Goal: Task Accomplishment & Management: Use online tool/utility

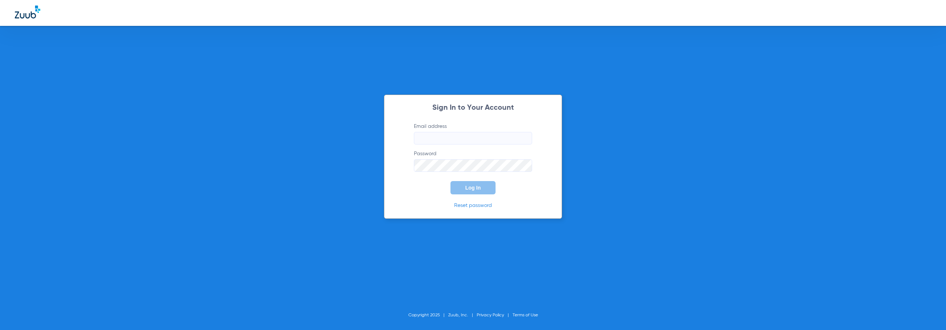
type input "[EMAIL_ADDRESS][DOMAIN_NAME]"
click at [462, 189] on button "Log In" at bounding box center [472, 187] width 45 height 13
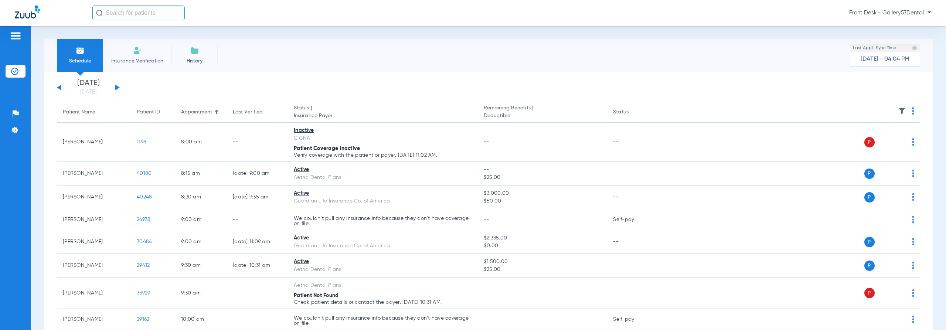
click at [122, 55] on li "Insurance Verification" at bounding box center [137, 55] width 68 height 33
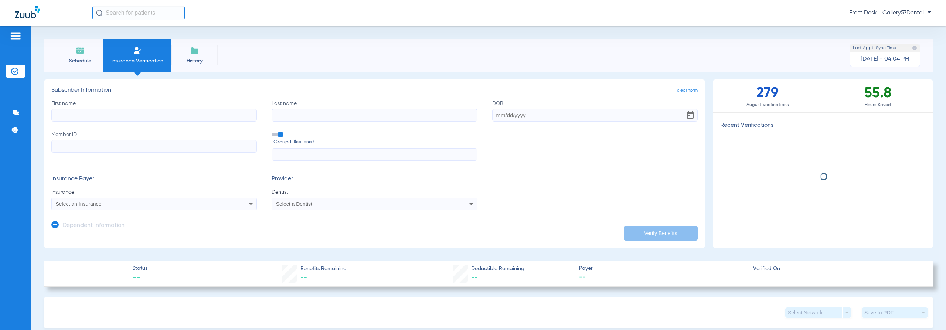
click at [107, 104] on label "First name" at bounding box center [153, 111] width 205 height 22
click at [107, 109] on input "First name" at bounding box center [153, 115] width 205 height 13
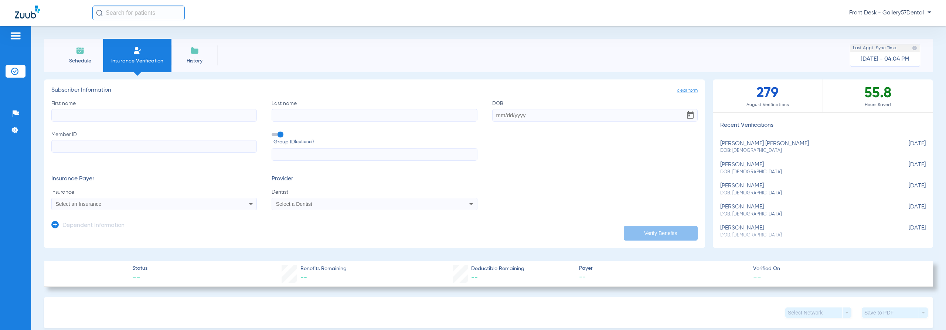
click at [106, 114] on input "First name" at bounding box center [153, 115] width 205 height 13
paste input "[PERSON_NAME]"
drag, startPoint x: 92, startPoint y: 116, endPoint x: 83, endPoint y: 117, distance: 9.3
click at [81, 117] on input "[PERSON_NAME]" at bounding box center [153, 115] width 205 height 13
drag, startPoint x: 108, startPoint y: 110, endPoint x: 72, endPoint y: 119, distance: 37.1
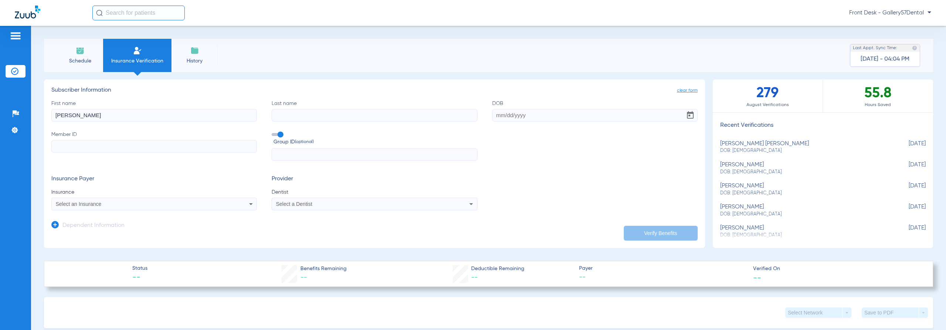
click at [72, 119] on input "[PERSON_NAME]" at bounding box center [153, 115] width 205 height 13
type input "[PERSON_NAME]"
click at [391, 110] on input "Last name" at bounding box center [374, 115] width 205 height 13
paste input "Gbajumo"
type input "Gbajumo"
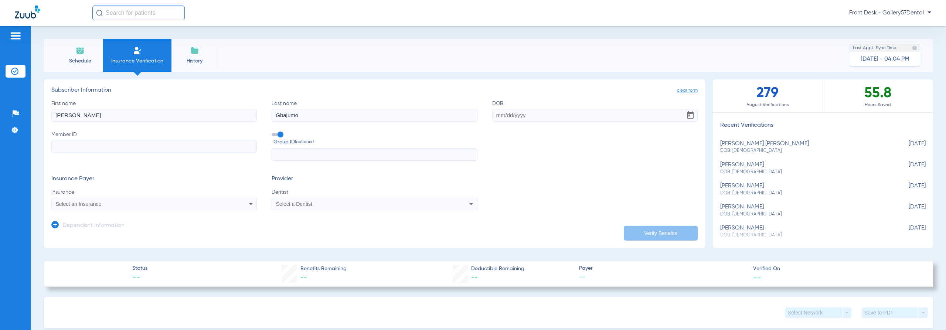
click at [535, 119] on input "DOB" at bounding box center [594, 115] width 205 height 13
paste input "[DATE]"
type input "[DATE]"
click at [217, 147] on input "Member ID" at bounding box center [153, 146] width 205 height 13
paste input "IUY434965"
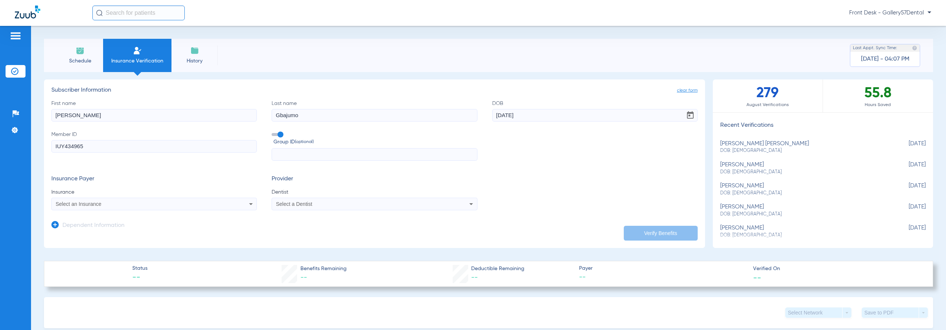
type input "IUY434965"
click at [137, 208] on div "Select an Insurance" at bounding box center [154, 203] width 205 height 9
type input "gu"
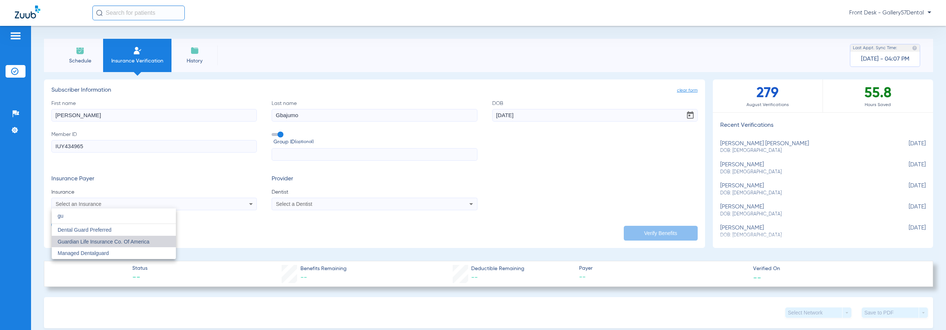
click at [117, 240] on span "Guardian Life Insurance Co. Of America" at bounding box center [104, 242] width 92 height 6
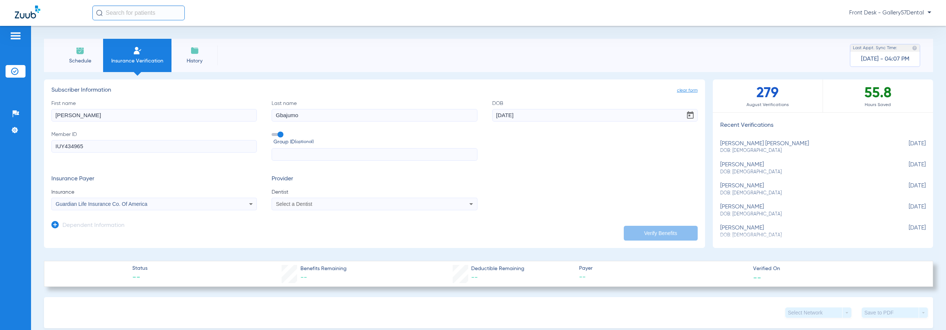
click at [423, 205] on div "Select a Dentist" at bounding box center [355, 203] width 158 height 5
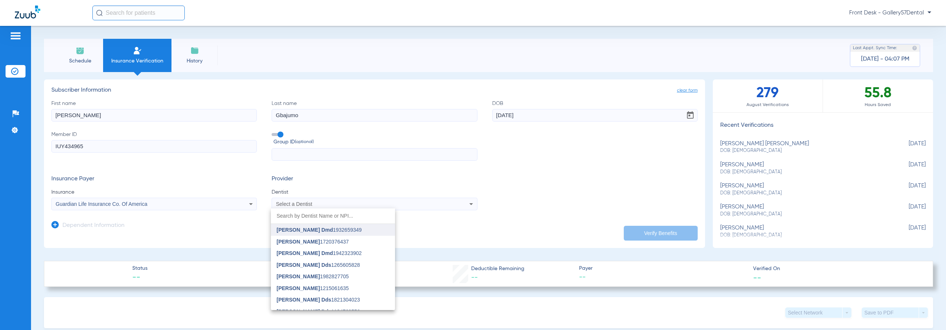
click at [368, 225] on mat-option "[PERSON_NAME] Dmd 1932659349" at bounding box center [333, 230] width 124 height 12
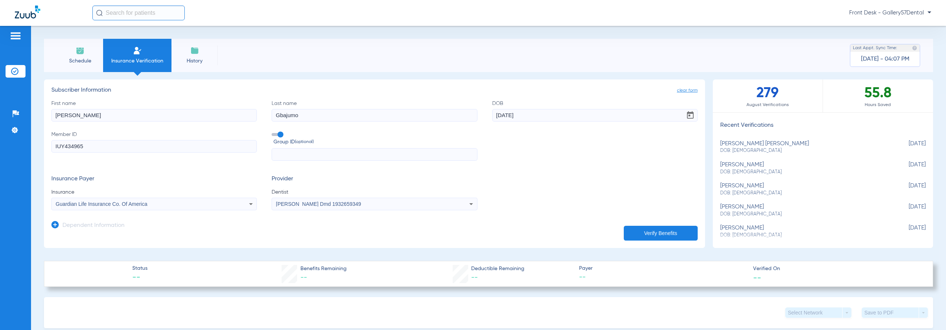
click at [654, 231] on button "Verify Benefits" at bounding box center [661, 233] width 74 height 15
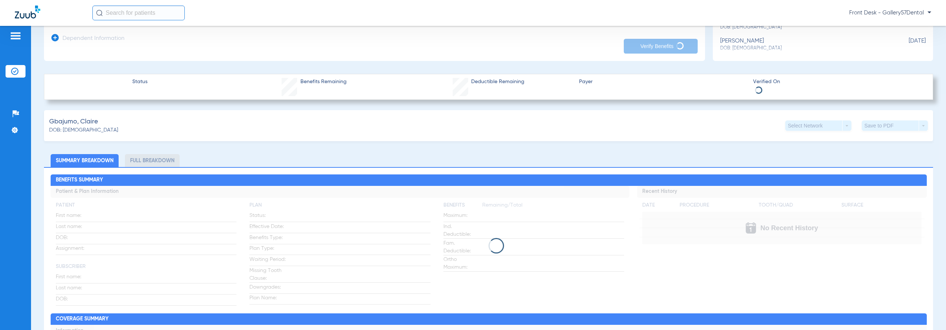
scroll to position [222, 0]
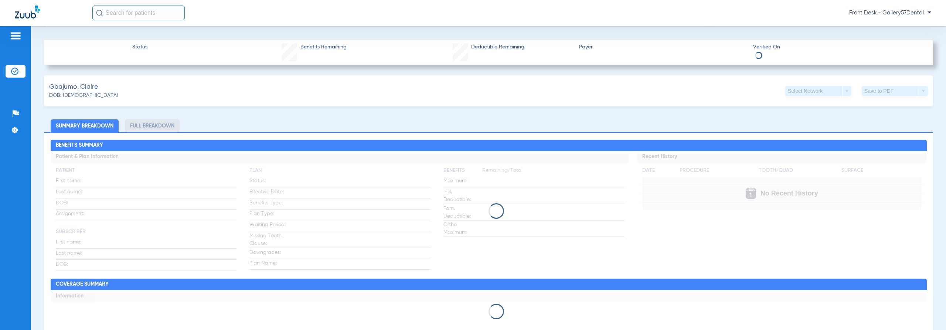
click at [494, 229] on app-loading-indicator at bounding box center [489, 211] width 876 height 120
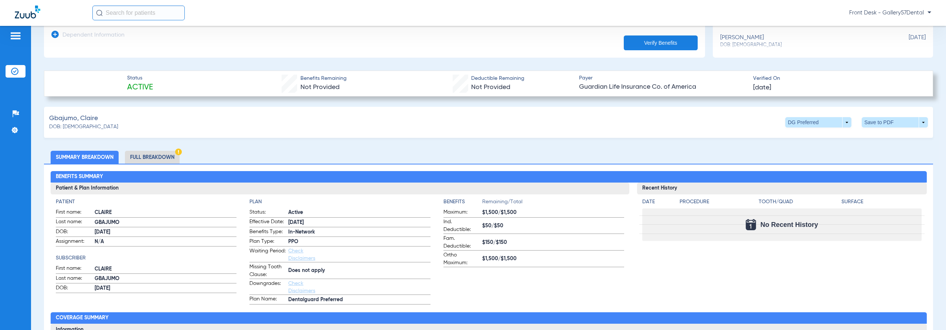
scroll to position [148, 0]
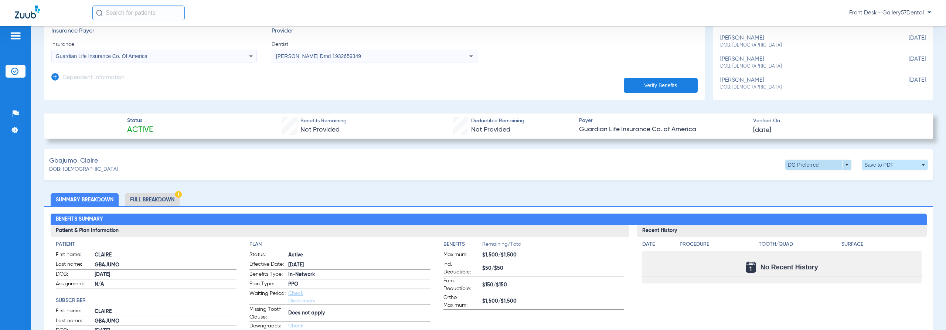
click at [841, 165] on span at bounding box center [818, 165] width 66 height 10
click at [816, 191] on span "Out of Network" at bounding box center [803, 193] width 34 height 5
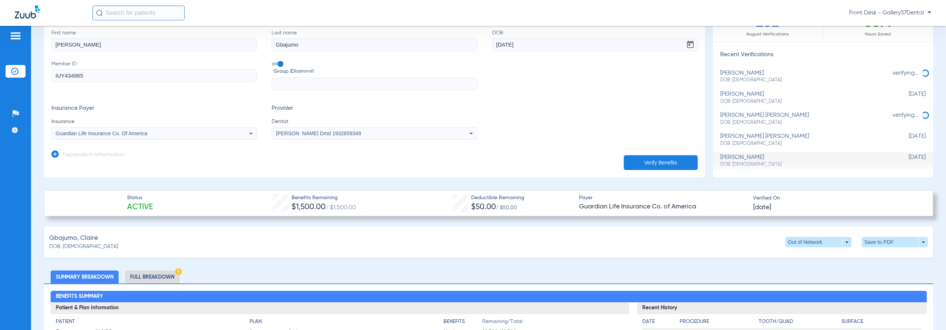
scroll to position [37, 0]
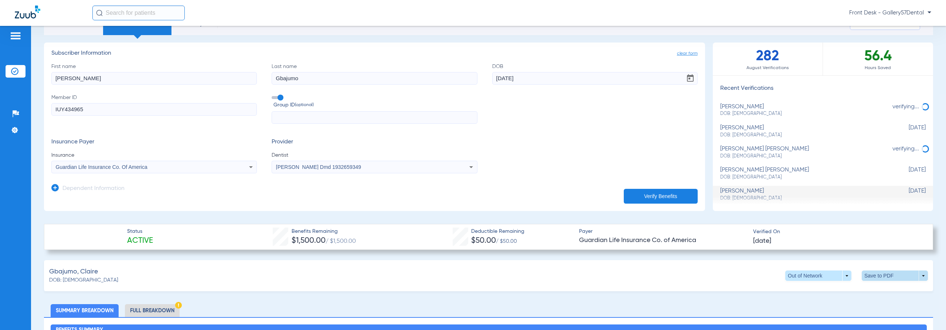
click at [888, 276] on span at bounding box center [895, 276] width 18 height 18
click at [816, 293] on button "insert_drive_file Save to PDF" at bounding box center [826, 289] width 56 height 15
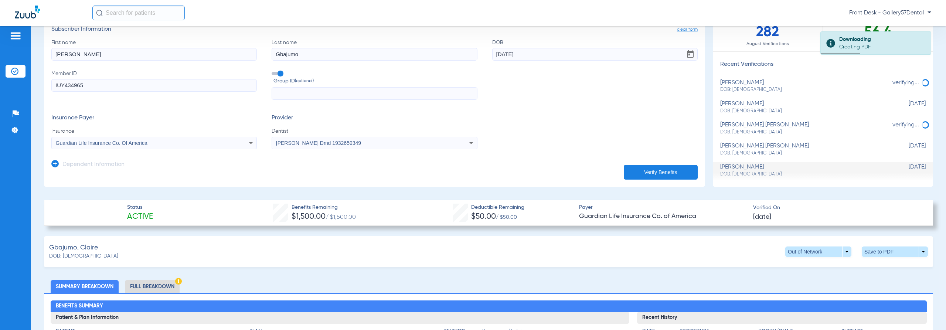
scroll to position [185, 0]
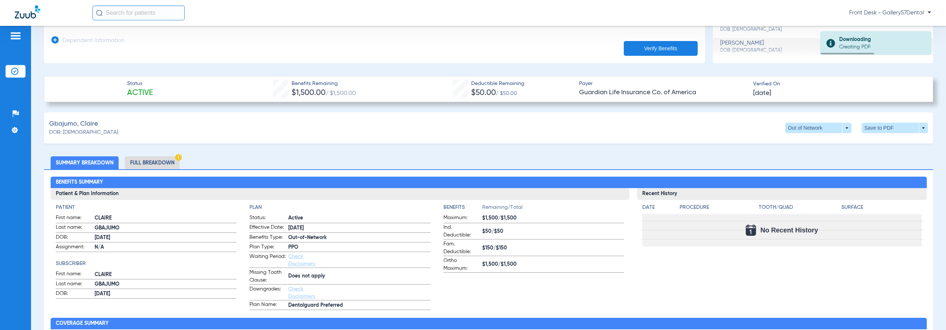
click at [159, 162] on li "Full Breakdown" at bounding box center [152, 162] width 55 height 13
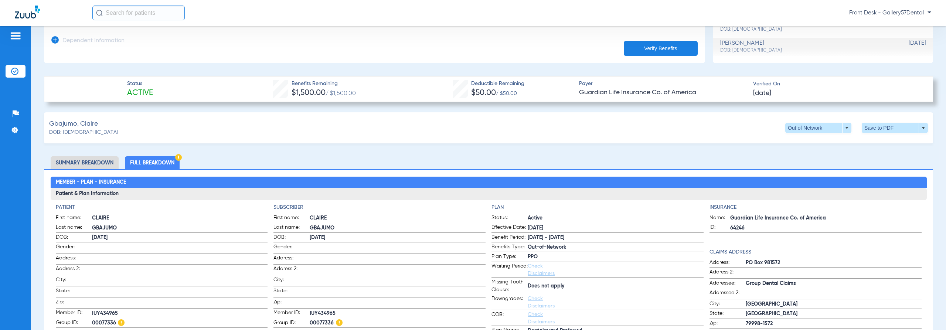
click at [868, 131] on span at bounding box center [894, 128] width 66 height 10
click at [843, 142] on span "Save to PDF" at bounding box center [833, 141] width 29 height 5
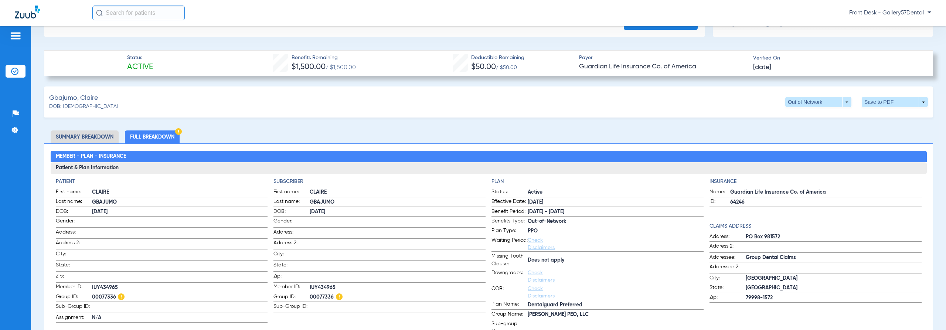
scroll to position [222, 0]
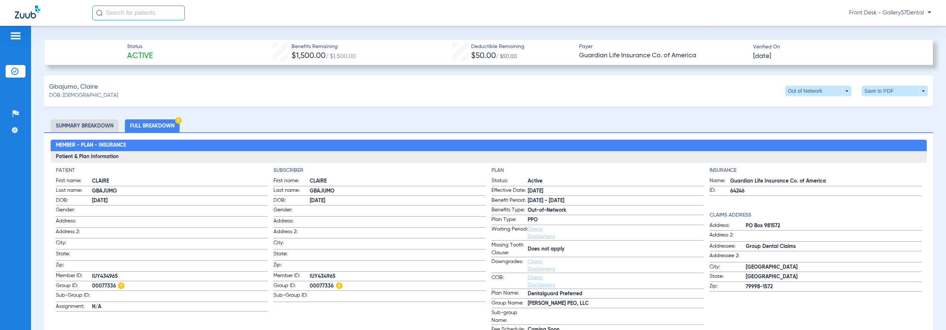
click at [553, 158] on h3 "Patient & Plan Information" at bounding box center [489, 157] width 876 height 12
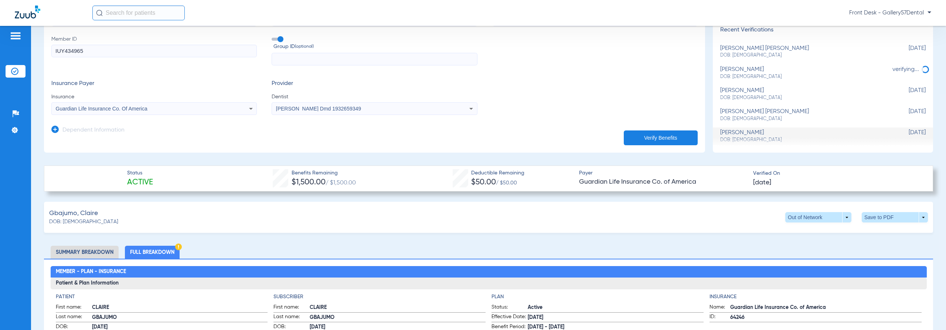
scroll to position [111, 0]
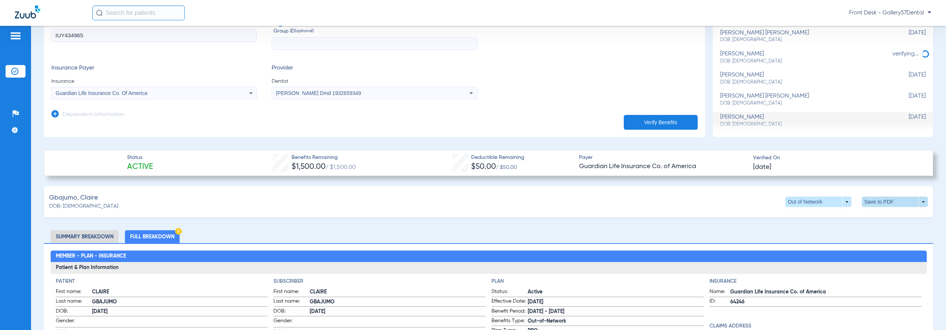
click at [919, 202] on span at bounding box center [894, 202] width 66 height 10
drag, startPoint x: 618, startPoint y: 205, endPoint x: 597, endPoint y: 195, distance: 23.3
click at [617, 203] on div at bounding box center [473, 165] width 946 height 330
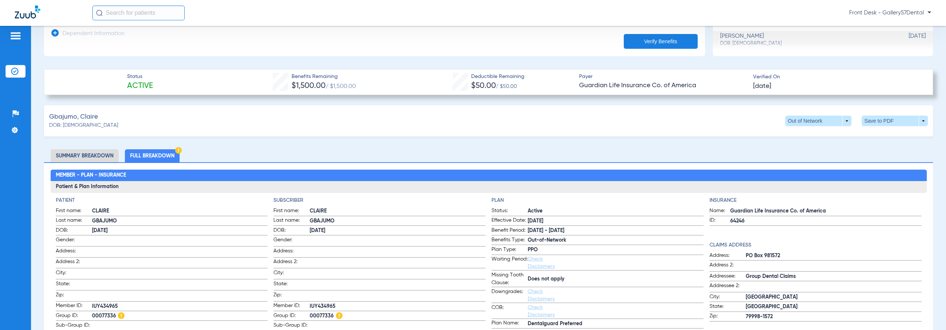
scroll to position [296, 0]
